Goal: Communication & Community: Ask a question

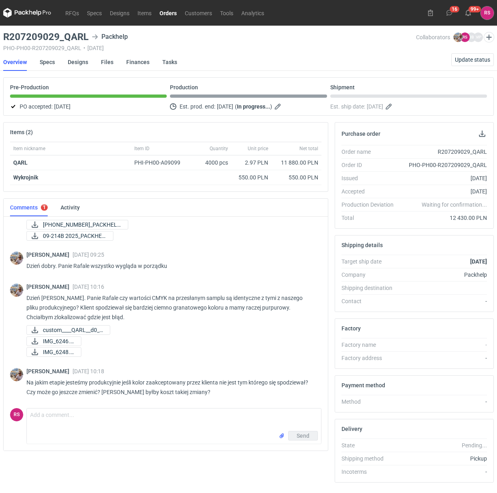
click at [168, 11] on link "Orders" at bounding box center [167, 13] width 25 height 10
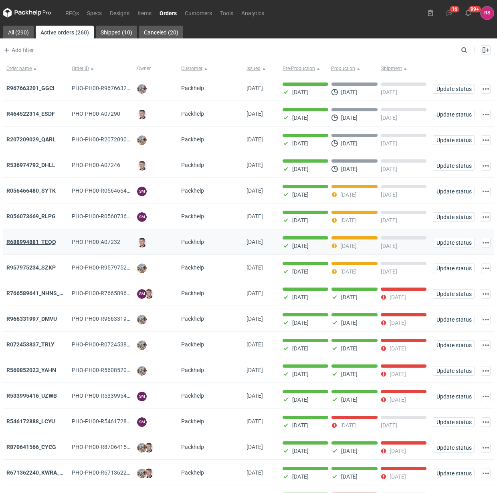
click at [49, 242] on strong "R688994881_TEQQ" at bounding box center [31, 242] width 50 height 6
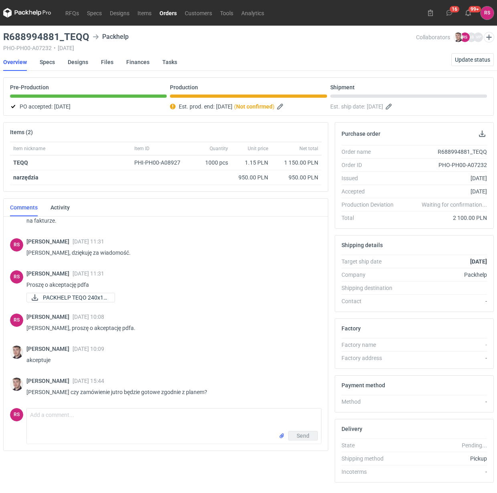
scroll to position [131, 0]
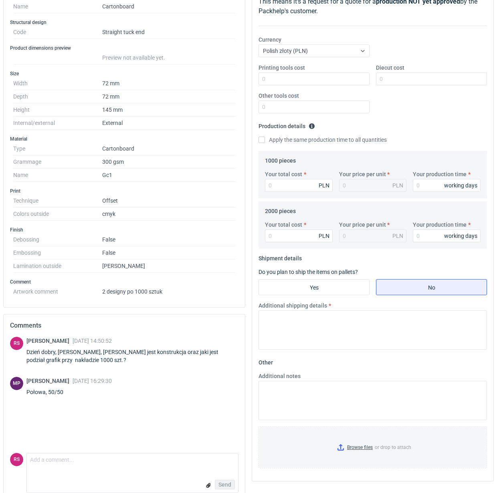
scroll to position [142, 0]
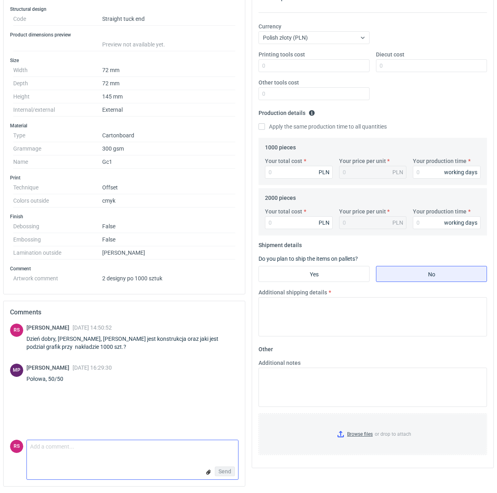
click at [117, 447] on textarea "Comment message" at bounding box center [132, 448] width 211 height 17
type textarea "Pytam jeszcze o konstrukcję."
click at [229, 473] on span "Send" at bounding box center [224, 472] width 13 height 6
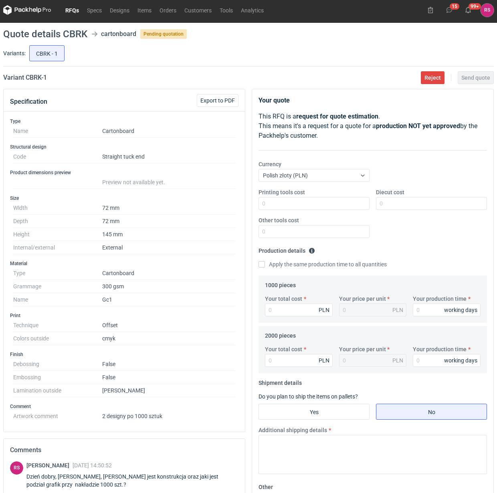
scroll to position [0, 0]
